Goal: Transaction & Acquisition: Purchase product/service

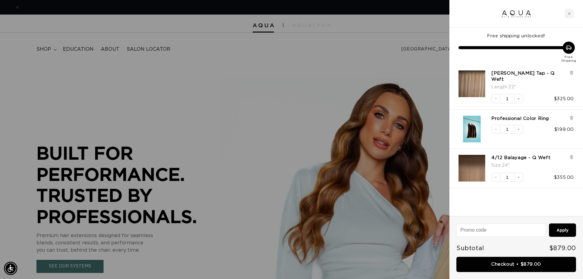
scroll to position [0, 539]
click at [572, 73] on icon at bounding box center [571, 72] width 2 height 3
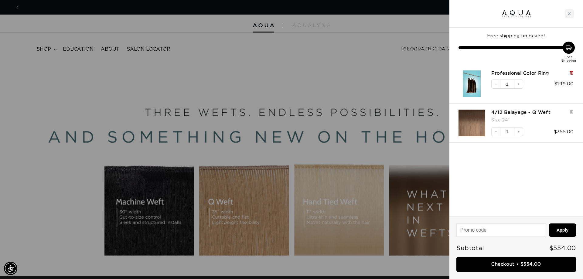
scroll to position [0, 1079]
click at [572, 112] on icon at bounding box center [571, 112] width 5 height 5
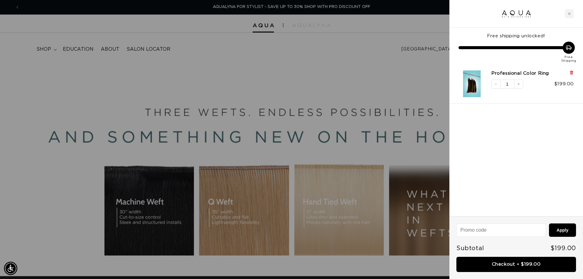
click at [573, 72] on icon at bounding box center [571, 72] width 5 height 5
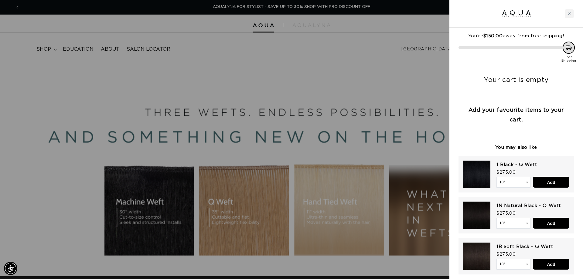
click at [43, 47] on div at bounding box center [291, 139] width 583 height 279
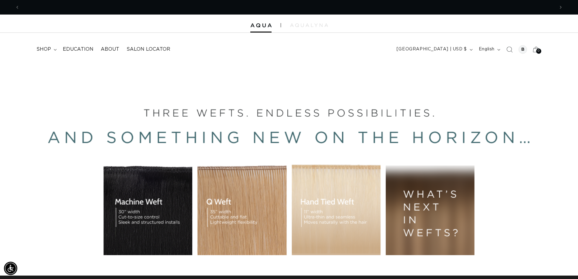
scroll to position [0, 0]
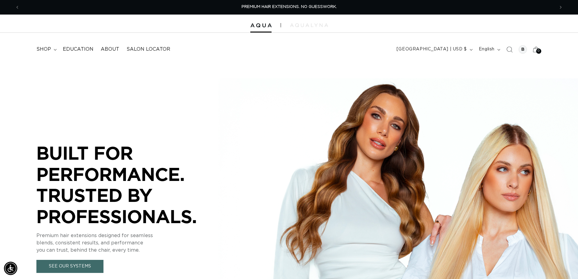
click at [43, 47] on span "shop" at bounding box center [43, 49] width 15 height 6
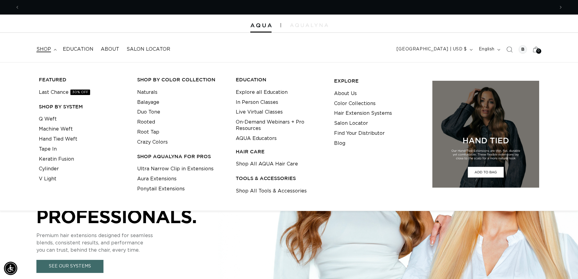
scroll to position [0, 535]
click at [53, 147] on link "Tape In" at bounding box center [48, 149] width 18 height 10
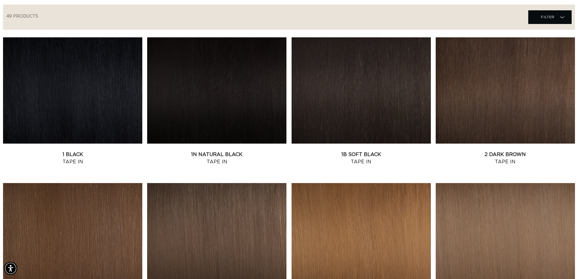
scroll to position [0, 535]
click at [485, 151] on link "2 Dark Brown Tape In" at bounding box center [505, 158] width 139 height 15
click at [363, 151] on link "1B Soft Black Tape In" at bounding box center [361, 158] width 139 height 15
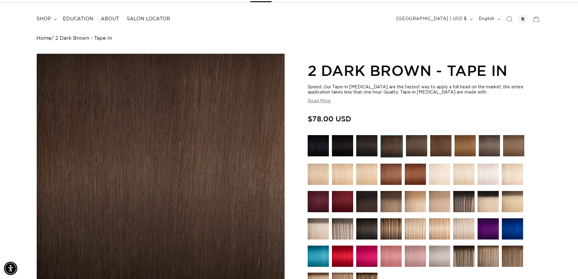
scroll to position [0, 1070]
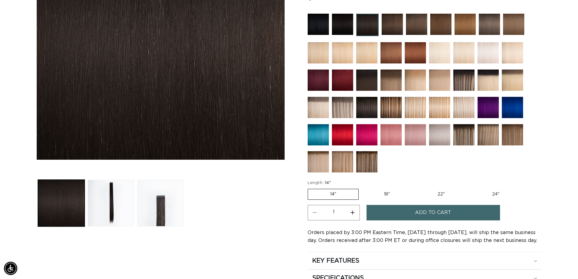
scroll to position [0, 535]
